Goal: Task Accomplishment & Management: Manage account settings

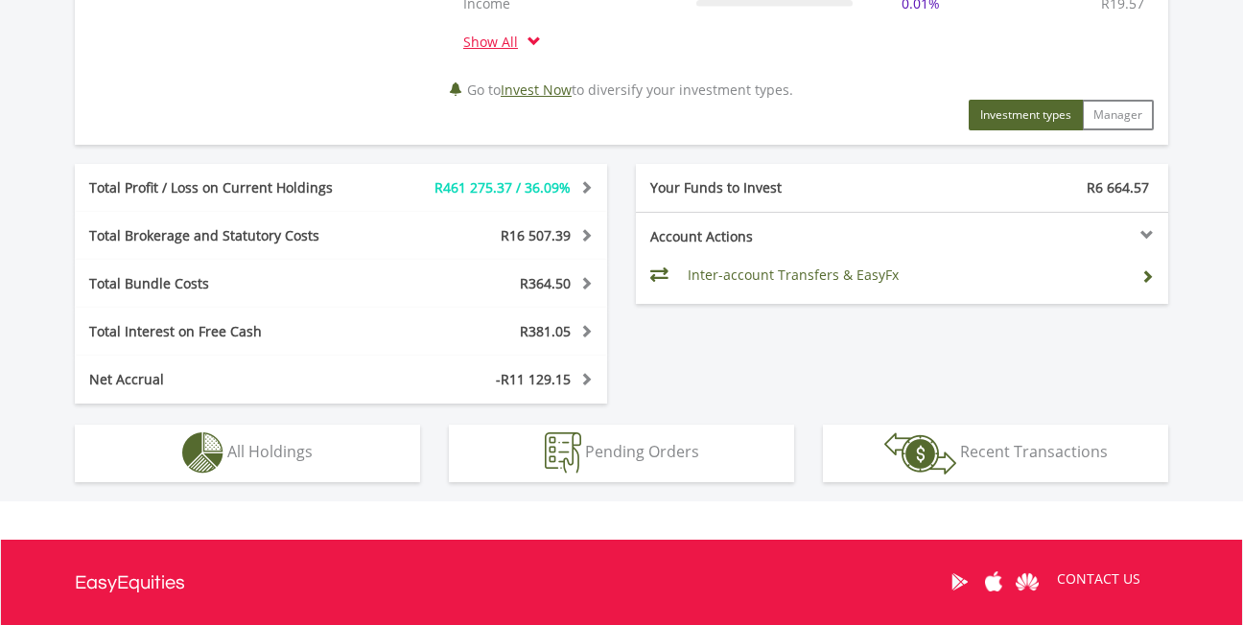
scroll to position [1055, 0]
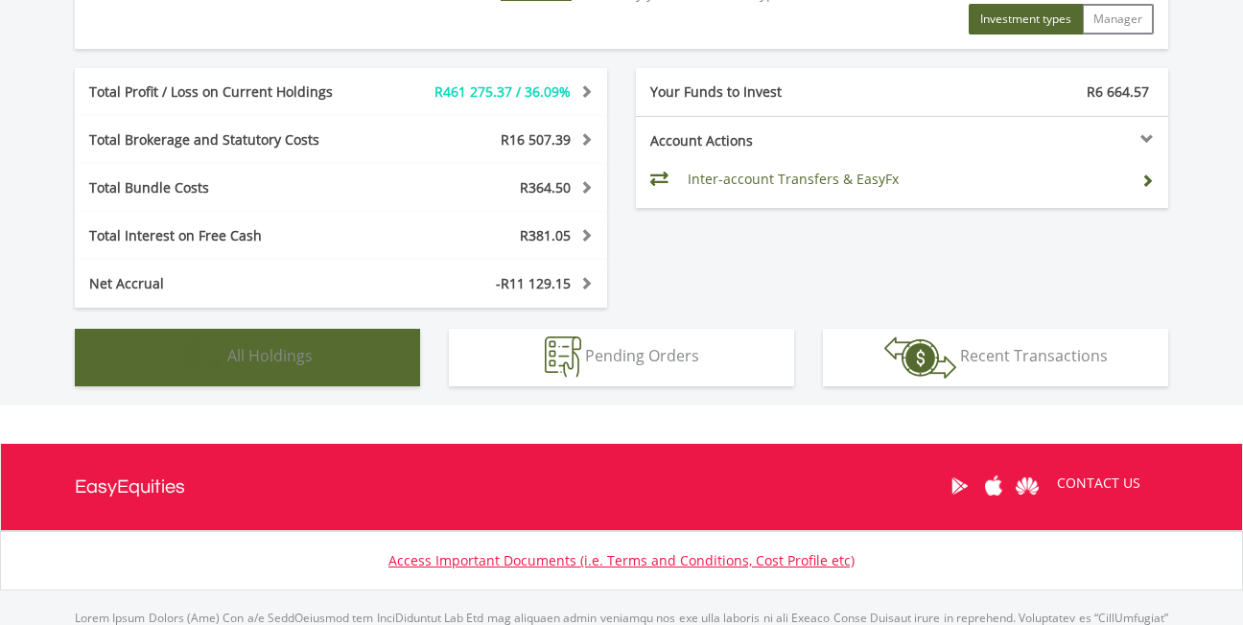
click at [228, 354] on span "All Holdings" at bounding box center [269, 355] width 85 height 21
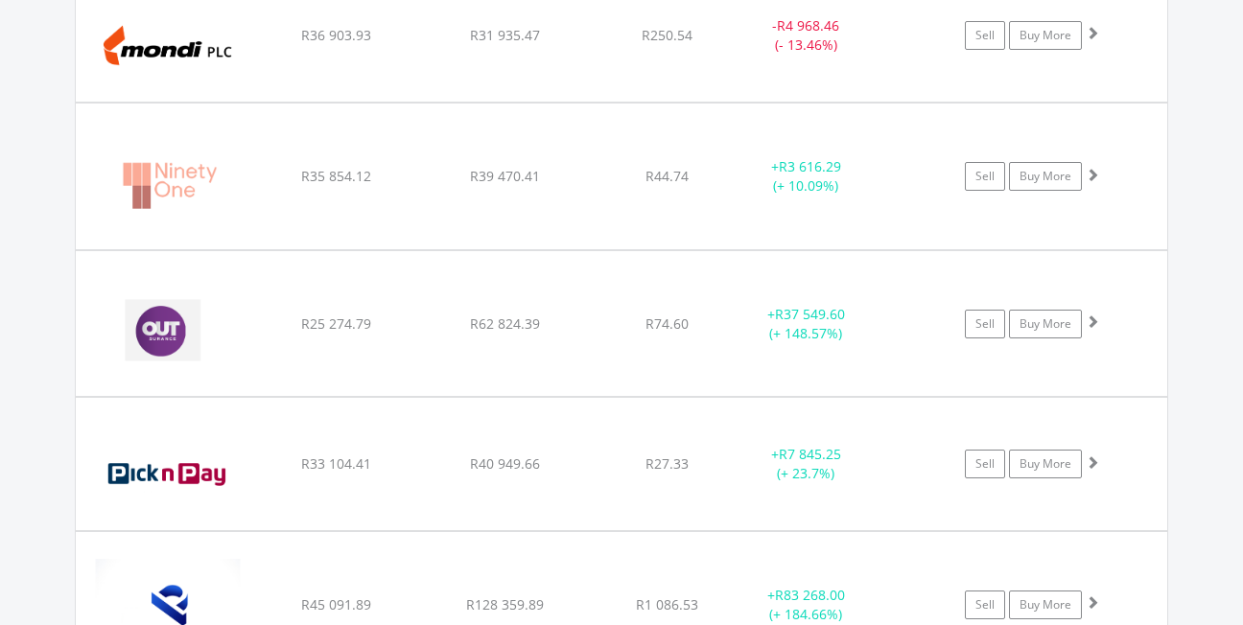
scroll to position [3280, 0]
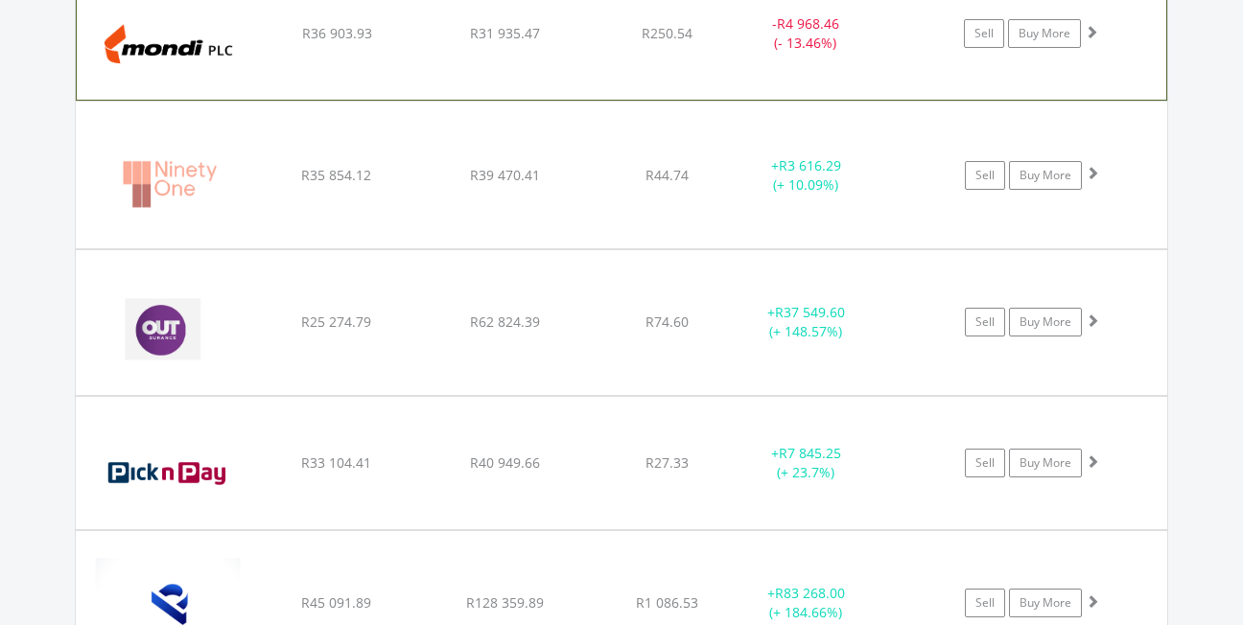
click at [1093, 28] on span at bounding box center [1091, 31] width 13 height 13
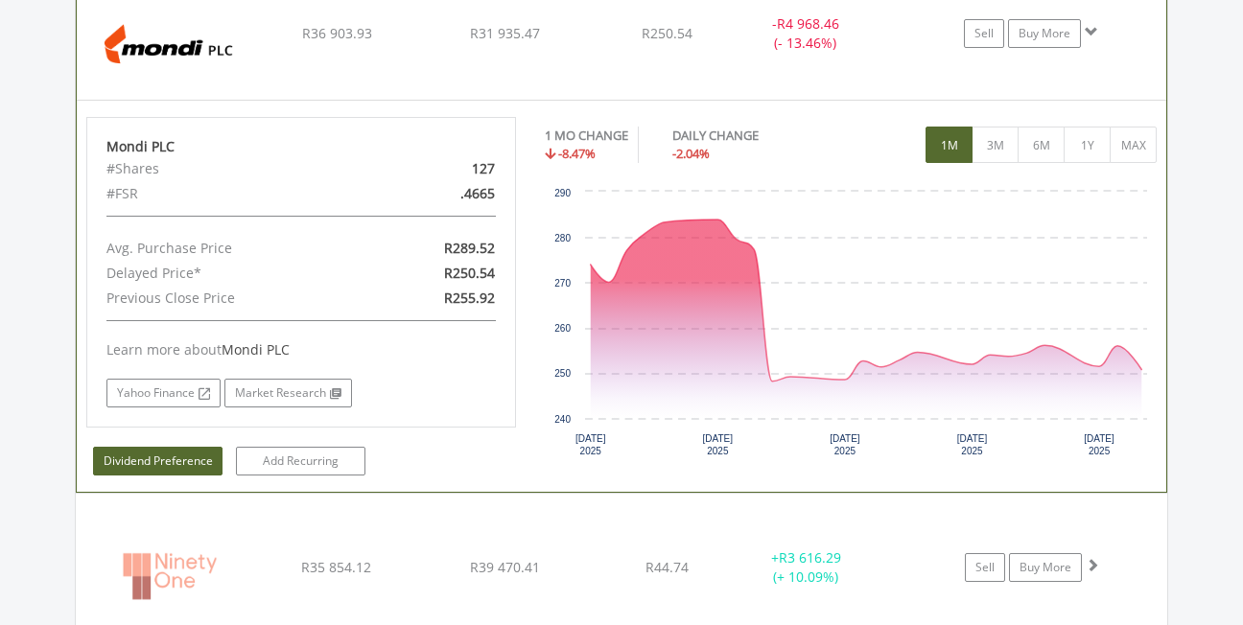
click at [165, 465] on link "Dividend Preference" at bounding box center [157, 461] width 129 height 29
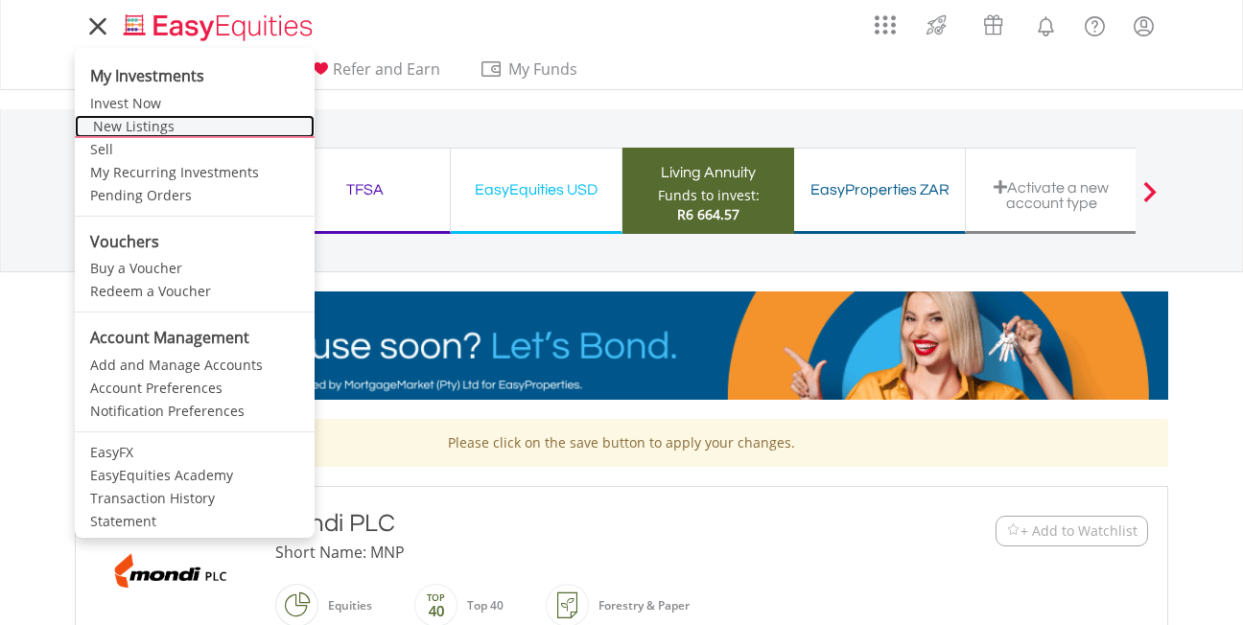
click at [116, 133] on link "New Listings" at bounding box center [195, 126] width 240 height 23
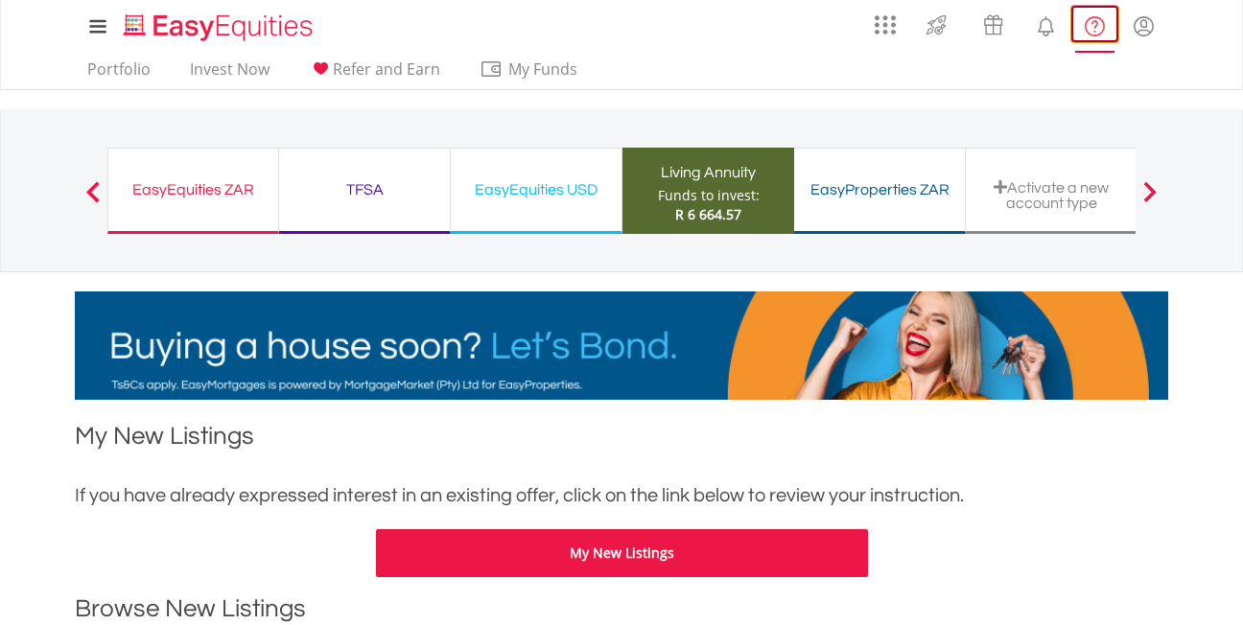
click at [1096, 33] on lord-icon "FAQ's and Support" at bounding box center [1095, 26] width 24 height 24
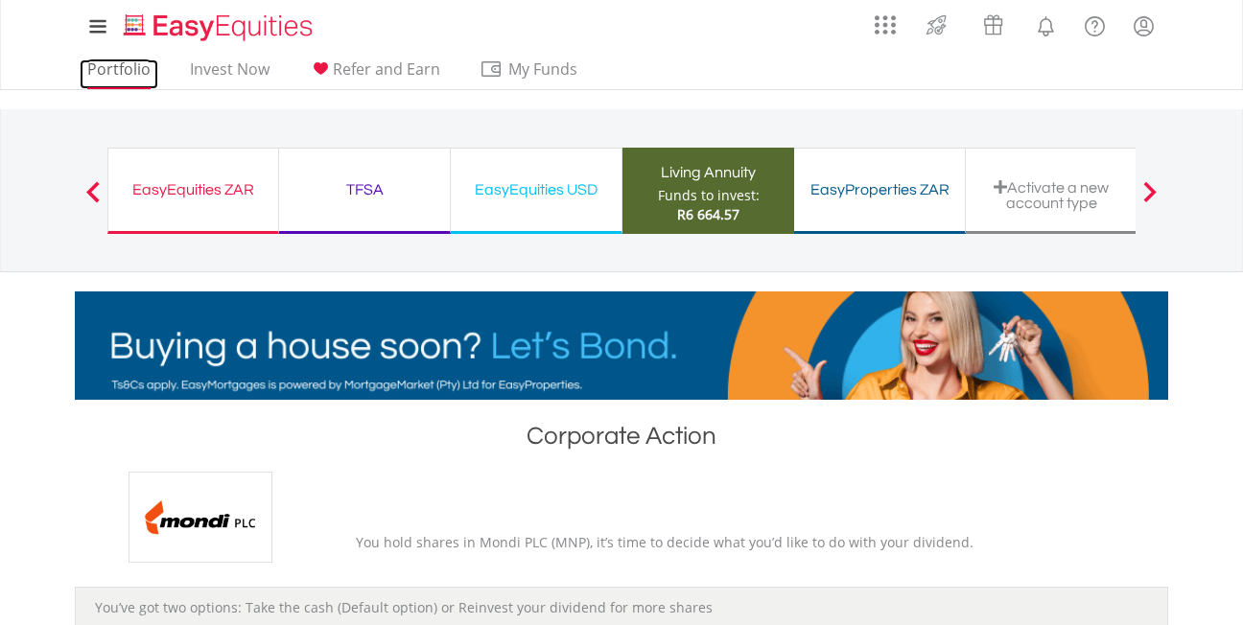
click at [110, 66] on link "Portfolio" at bounding box center [119, 74] width 79 height 30
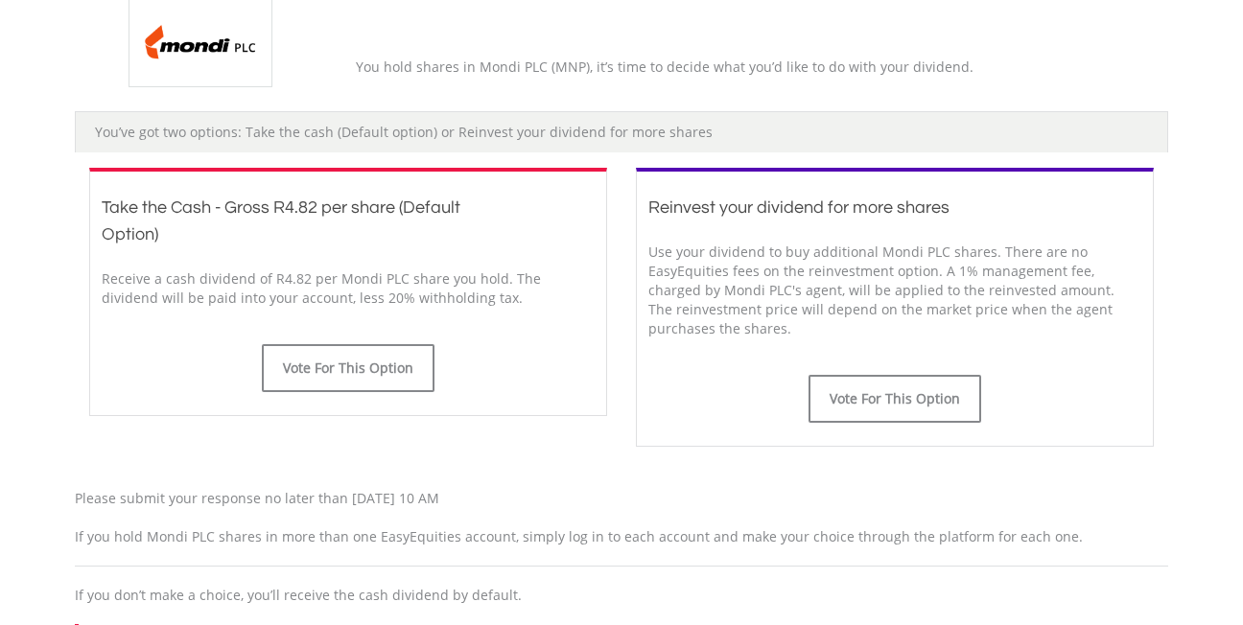
scroll to position [480, 0]
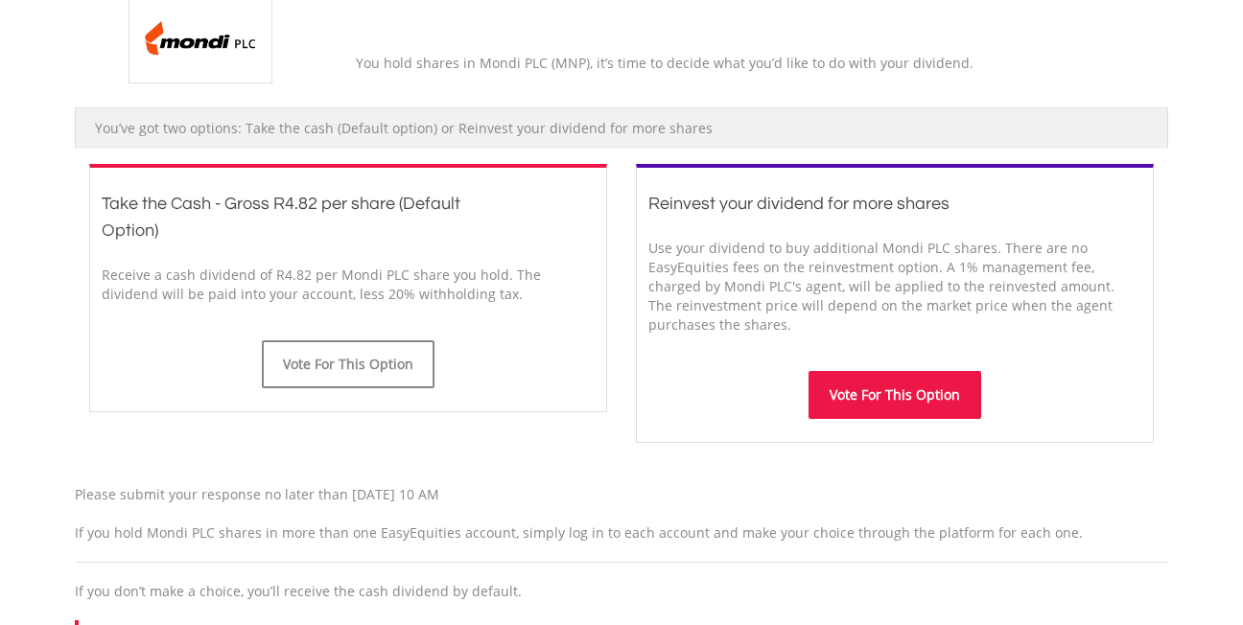
click at [893, 402] on button "Vote For This Option" at bounding box center [895, 395] width 173 height 48
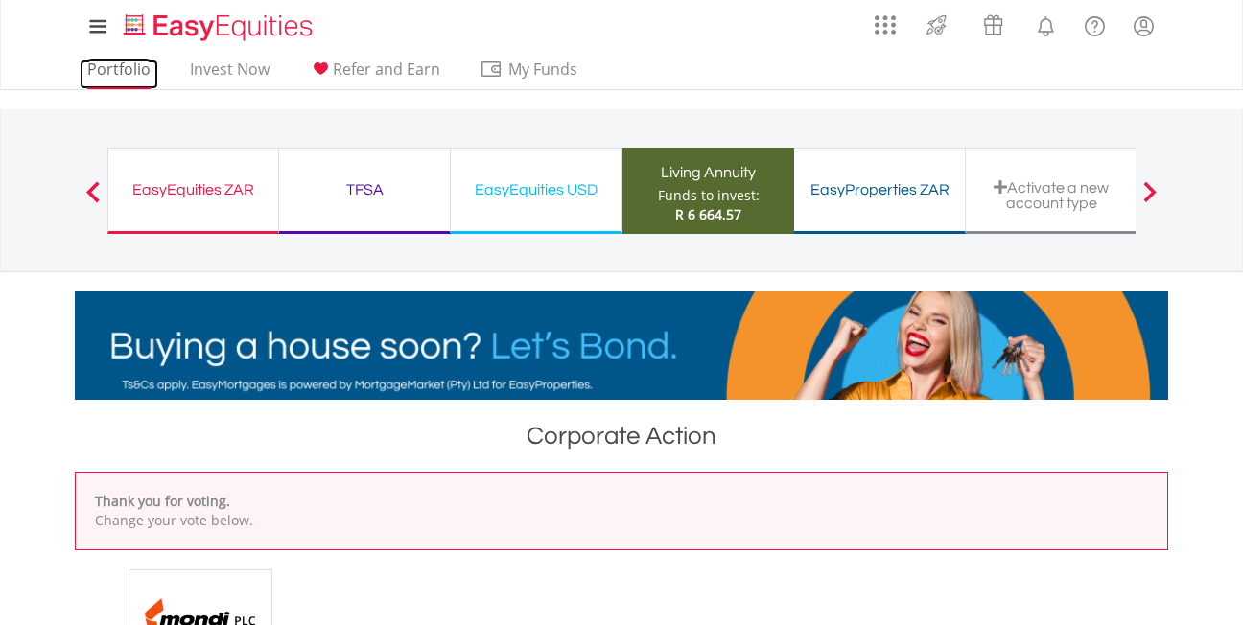
click at [94, 62] on link "Portfolio" at bounding box center [119, 74] width 79 height 30
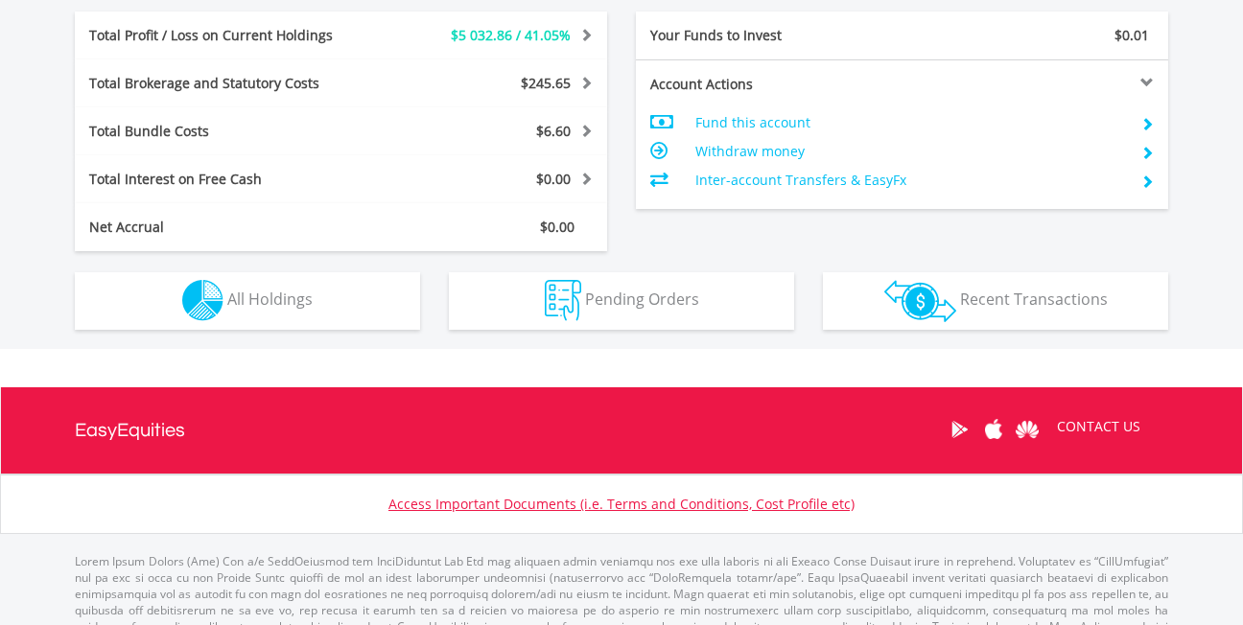
scroll to position [959, 0]
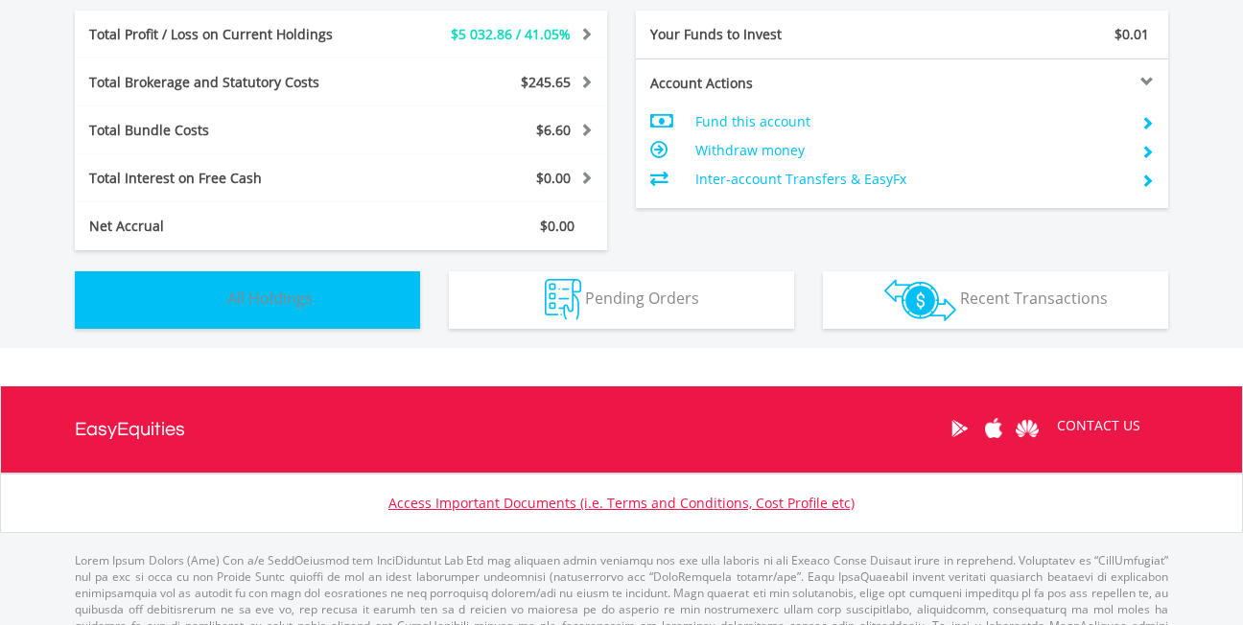
click at [284, 311] on button "Holdings All Holdings" at bounding box center [247, 300] width 345 height 58
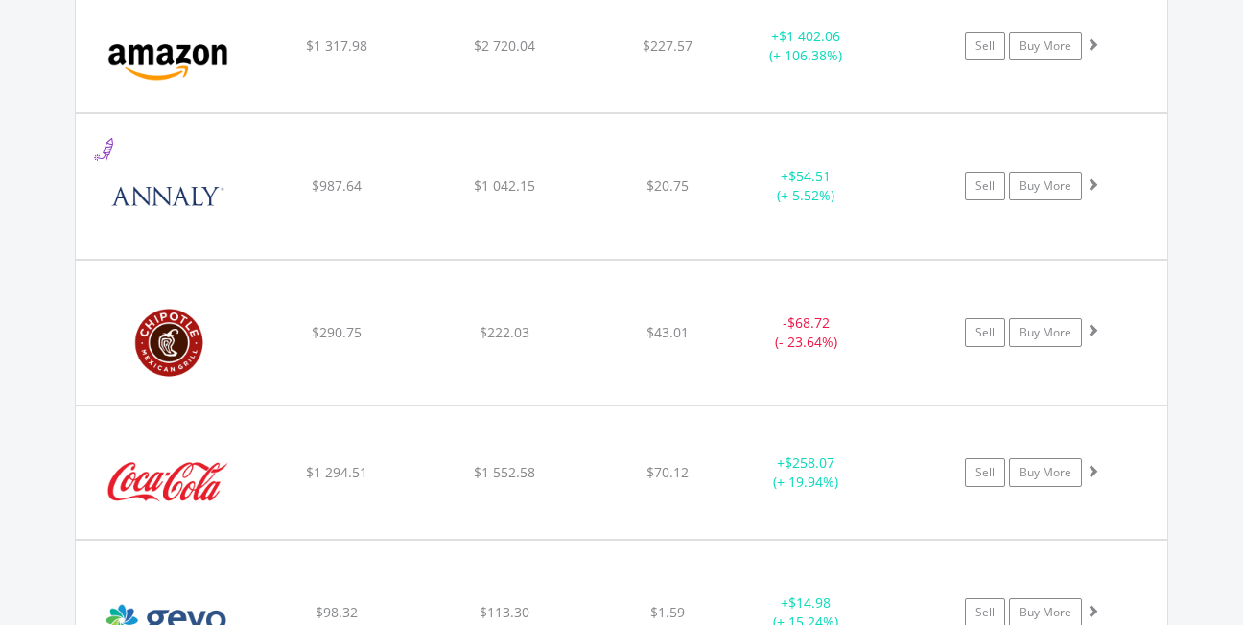
scroll to position [1825, 0]
